Goal: Check status: Check status

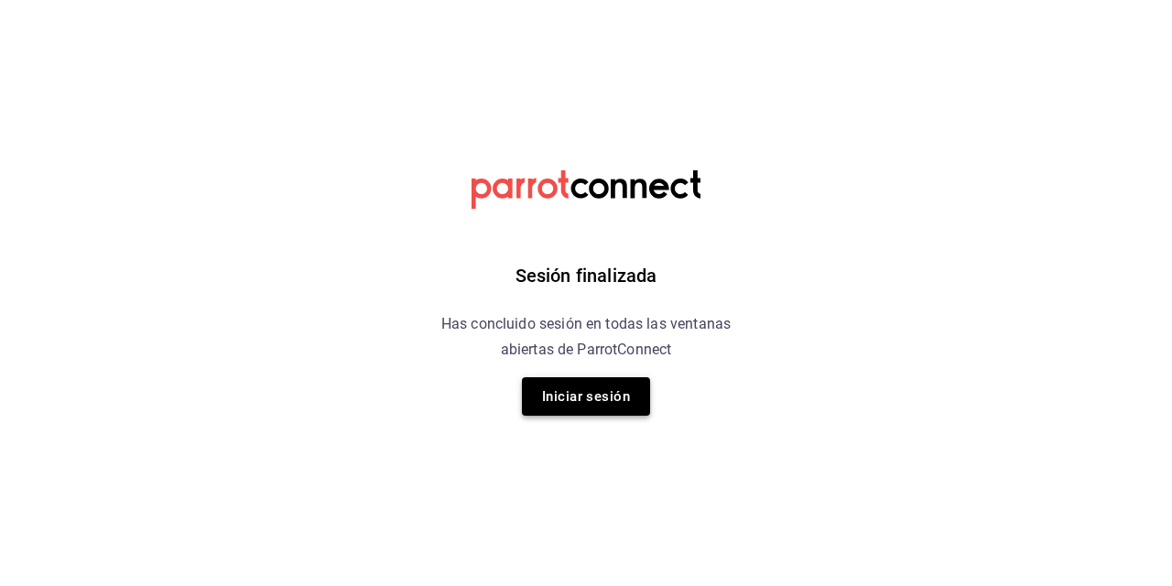
click at [568, 399] on button "Iniciar sesión" at bounding box center [586, 396] width 128 height 38
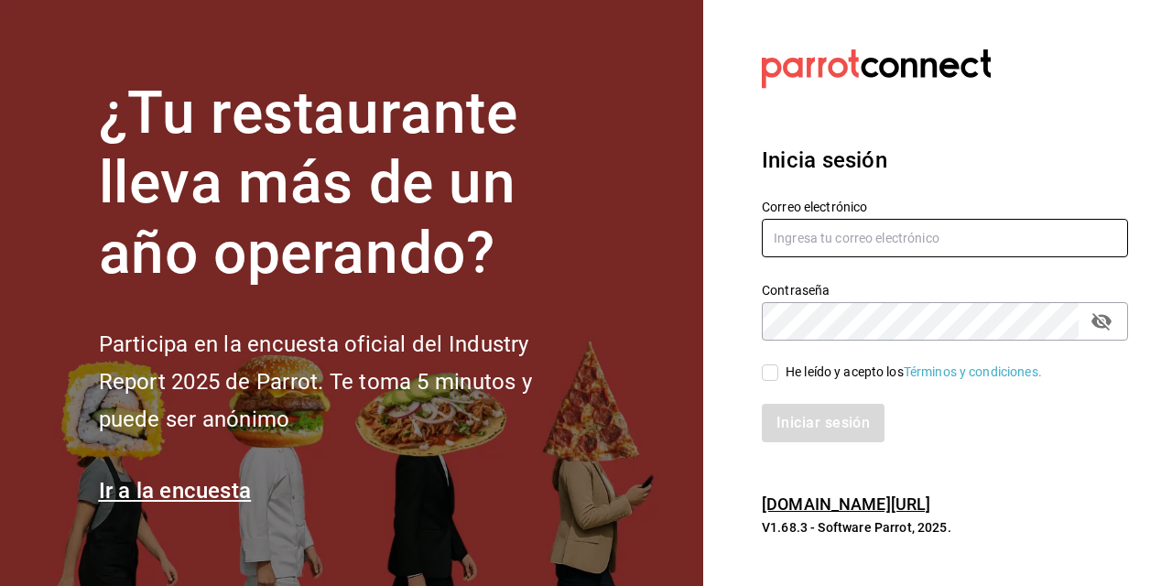
type input "[PERSON_NAME][EMAIL_ADDRESS][PERSON_NAME][DOMAIN_NAME]"
click at [774, 374] on input "He leído y acepto los Términos y condiciones." at bounding box center [770, 372] width 16 height 16
checkbox input "true"
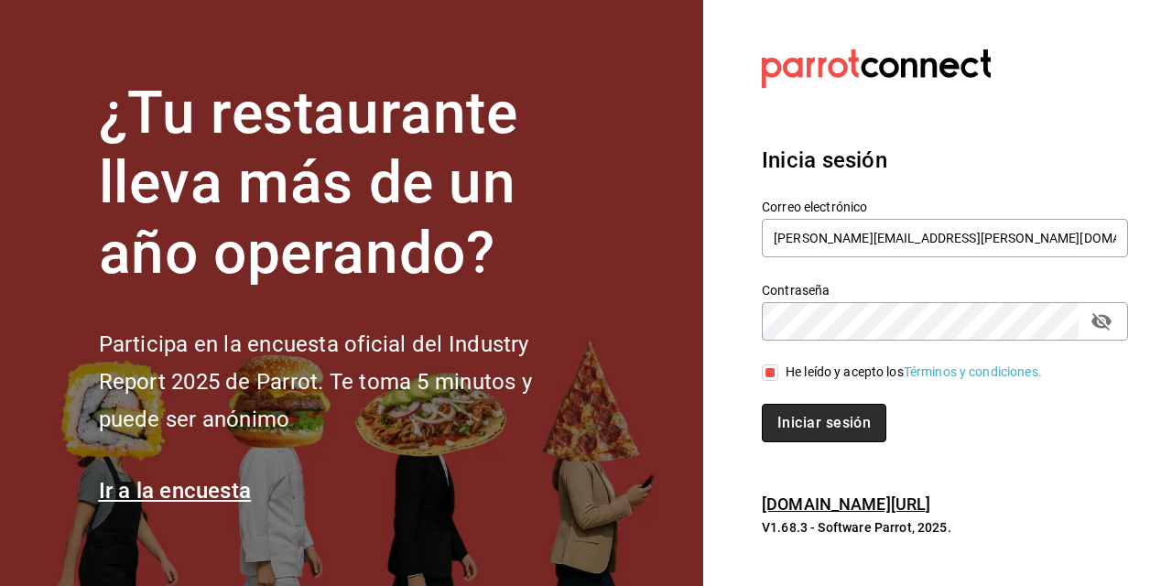
click at [801, 415] on button "Iniciar sesión" at bounding box center [824, 423] width 125 height 38
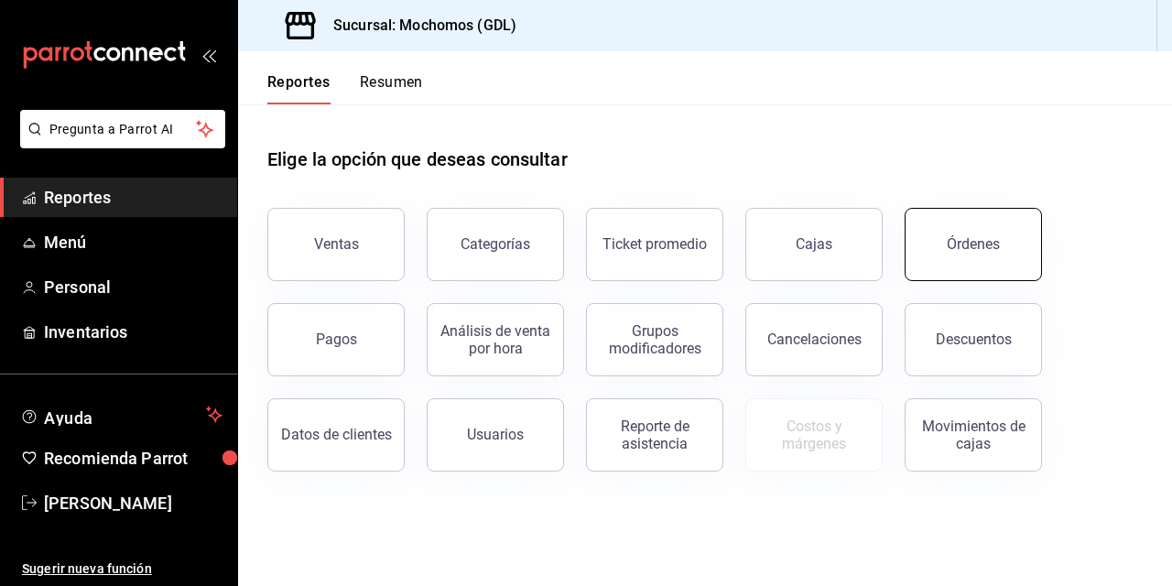
click at [932, 228] on button "Órdenes" at bounding box center [972, 244] width 137 height 73
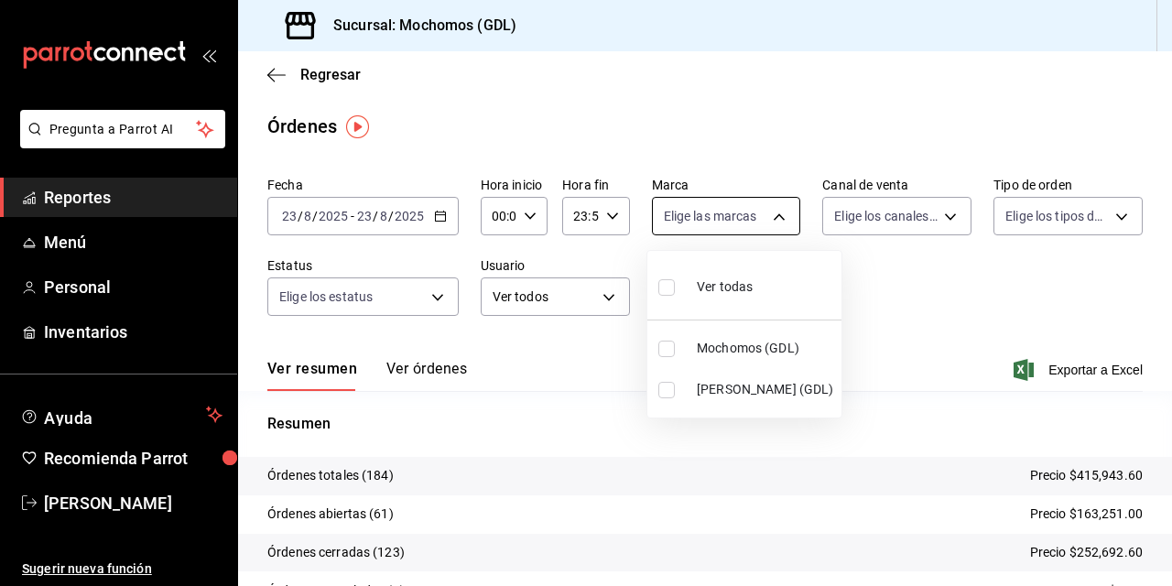
click at [771, 219] on body "Pregunta a Parrot AI Reportes Menú Personal Inventarios Ayuda Recomienda Parrot…" at bounding box center [586, 293] width 1172 height 586
click at [668, 352] on input "checkbox" at bounding box center [666, 349] width 16 height 16
checkbox input "true"
type input "36c25d4a-7cb0-456c-a434-e981d54830bc"
click at [527, 216] on div at bounding box center [586, 293] width 1172 height 586
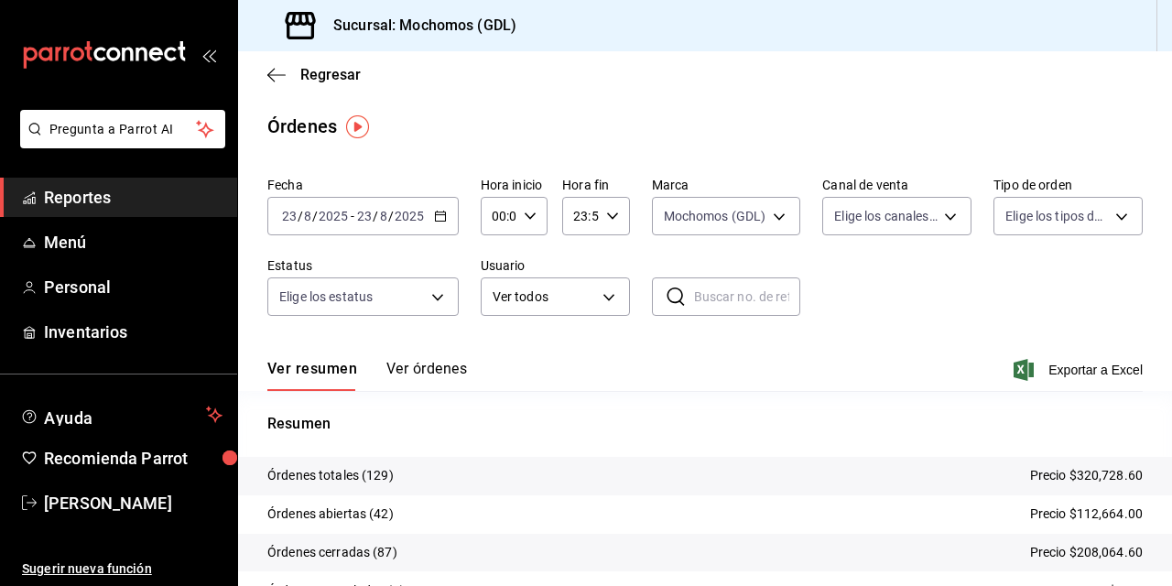
click at [527, 216] on icon "button" at bounding box center [530, 216] width 13 height 13
click at [494, 350] on span "02" at bounding box center [495, 350] width 4 height 15
type input "02:00"
click at [493, 300] on span "05" at bounding box center [495, 299] width 4 height 15
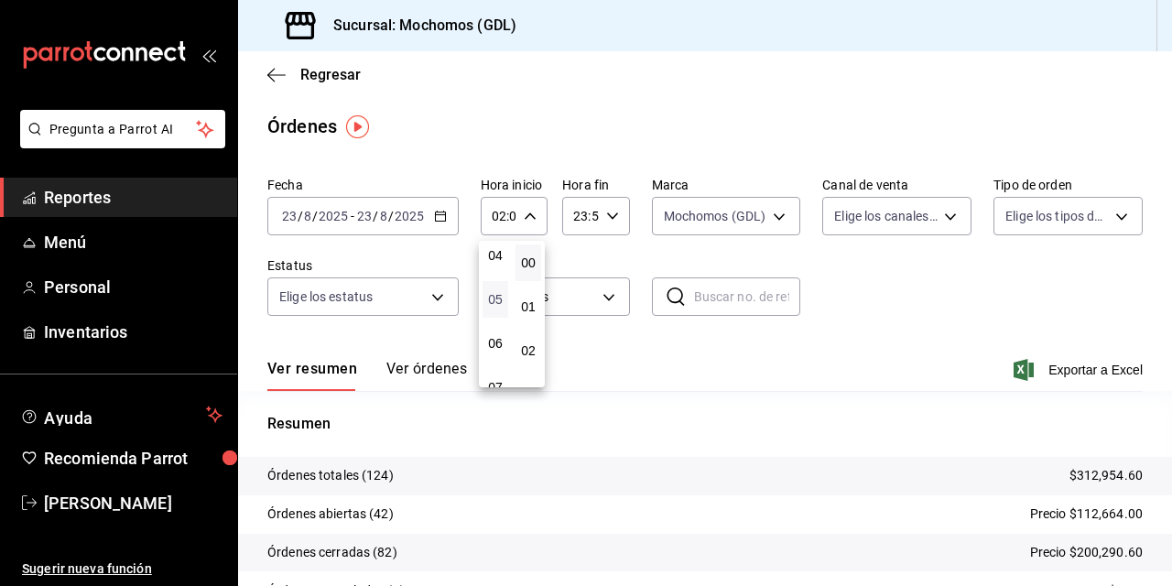
type input "05:00"
click at [817, 365] on div at bounding box center [586, 293] width 1172 height 586
